Goal: Find specific fact: Find specific fact

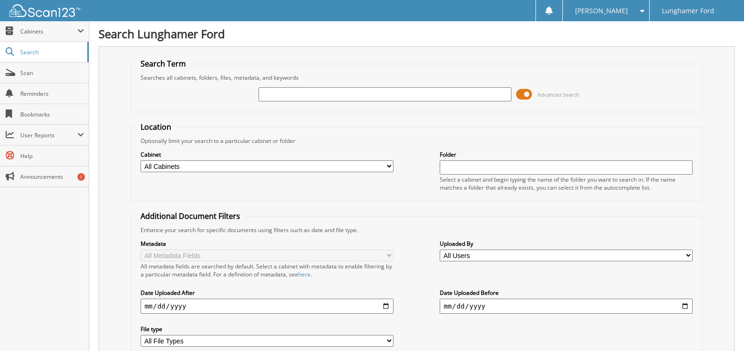
click at [524, 93] on span at bounding box center [524, 94] width 16 height 14
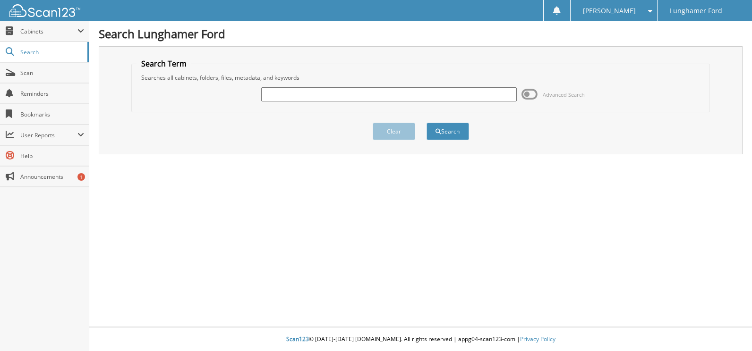
click at [270, 94] on input "text" at bounding box center [388, 94] width 255 height 14
type input "50872"
click at [426, 123] on button "Search" at bounding box center [447, 131] width 42 height 17
